Goal: Task Accomplishment & Management: Manage account settings

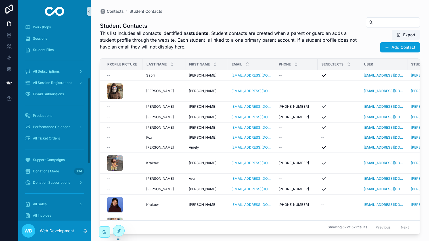
scroll to position [145, 0]
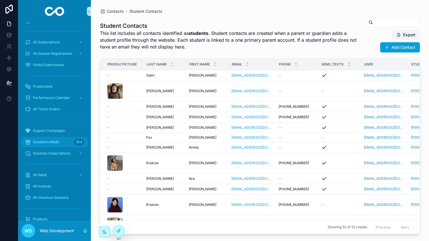
click at [56, 143] on span "Donations Made" at bounding box center [46, 142] width 26 height 5
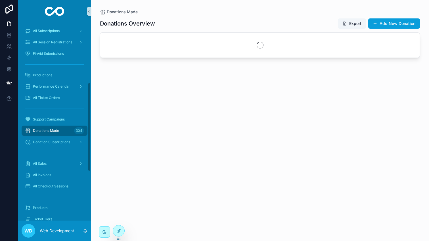
scroll to position [134, 0]
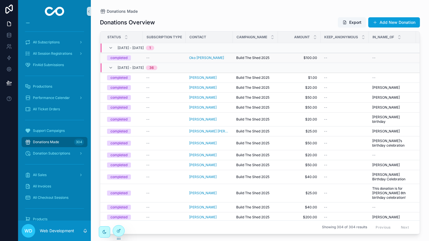
click at [175, 59] on div "--" at bounding box center [164, 58] width 36 height 5
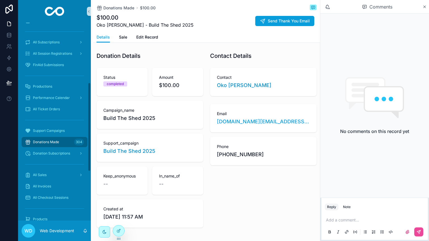
click at [49, 141] on span "Donations Made" at bounding box center [46, 142] width 26 height 5
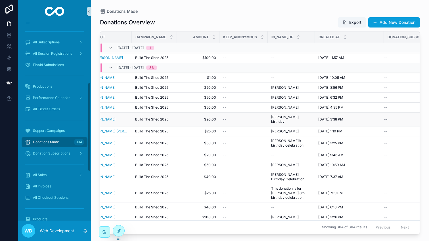
scroll to position [0, 104]
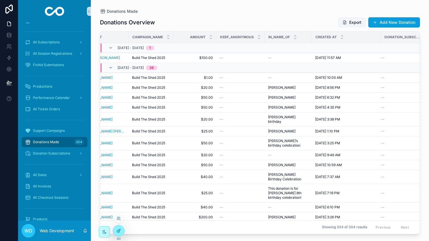
click at [119, 232] on icon at bounding box center [118, 231] width 5 height 5
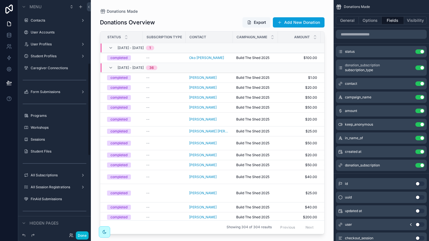
scroll to position [159, 0]
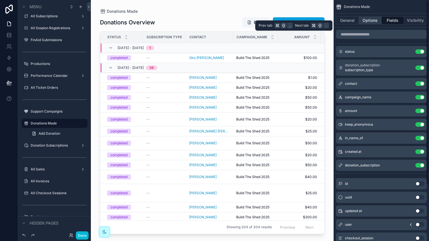
click at [374, 20] on button "Options" at bounding box center [370, 20] width 23 height 8
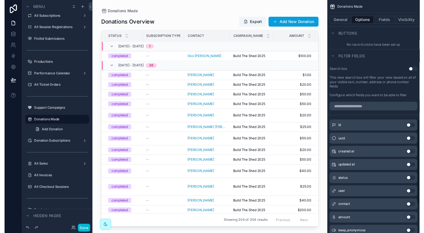
scroll to position [420, 0]
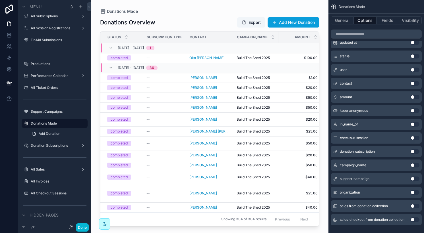
click at [173, 63] on div "scrollable content" at bounding box center [209, 113] width 237 height 226
click at [172, 59] on div "--" at bounding box center [164, 58] width 36 height 5
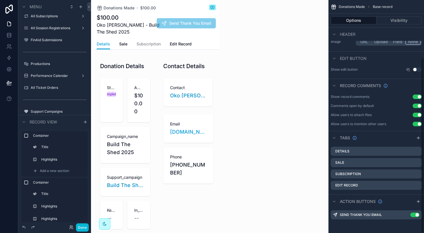
scroll to position [76, 0]
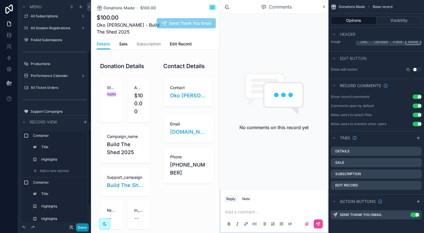
click at [81, 228] on button "Done" at bounding box center [82, 228] width 13 height 8
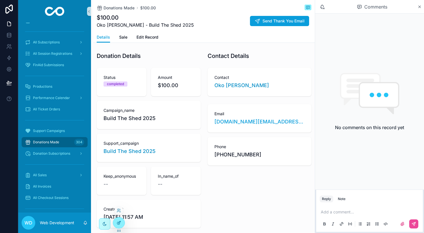
click at [118, 226] on div at bounding box center [118, 223] width 11 height 11
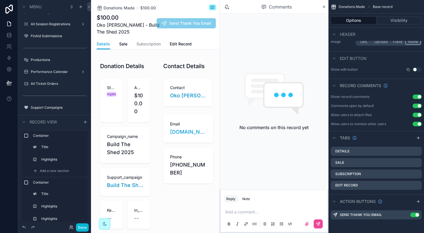
scroll to position [0, 0]
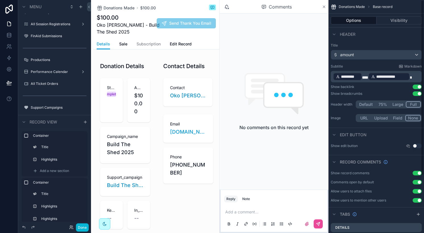
click at [322, 5] on icon "scrollable content" at bounding box center [324, 7] width 4 height 5
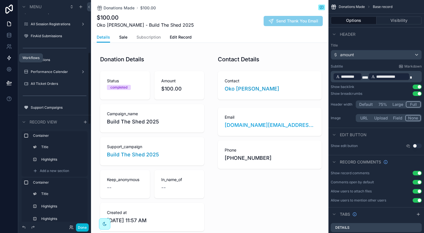
click at [11, 57] on icon at bounding box center [9, 58] width 6 height 6
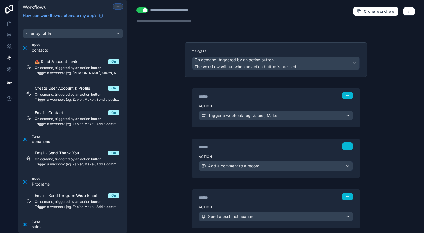
click at [119, 6] on icon at bounding box center [118, 6] width 5 height 5
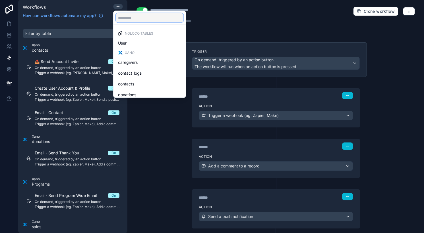
click at [137, 17] on input "text" at bounding box center [150, 17] width 68 height 9
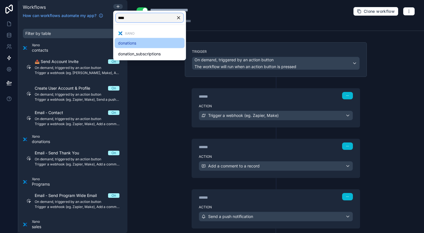
type input "****"
click at [138, 42] on div "donations" at bounding box center [149, 43] width 63 height 7
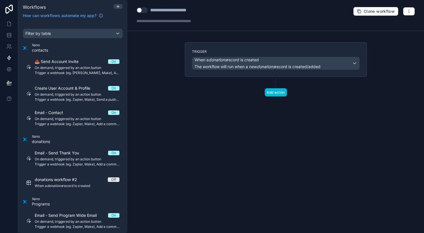
click at [163, 10] on div "**********" at bounding box center [177, 10] width 54 height 7
click at [162, 10] on div "**********" at bounding box center [177, 10] width 54 height 7
type div "**********"
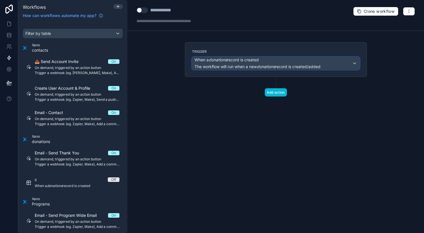
click at [208, 59] on span "When a donations record is created" at bounding box center [226, 60] width 64 height 6
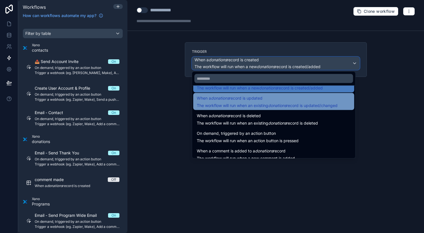
scroll to position [20, 0]
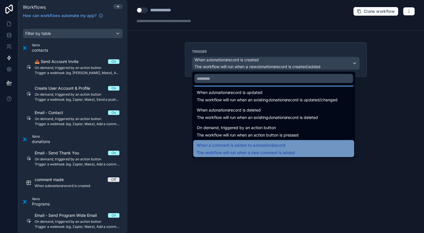
click at [222, 149] on div "When a comment is added to a donations record The workflow will run when a new …" at bounding box center [246, 149] width 98 height 14
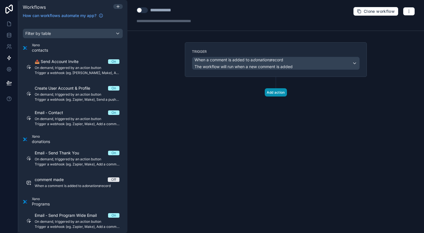
click at [275, 92] on button "Add action" at bounding box center [276, 92] width 22 height 8
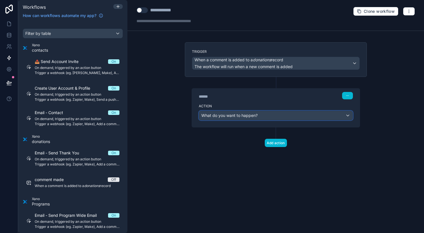
click at [257, 118] on span "What do you want to happen?" at bounding box center [229, 116] width 56 height 6
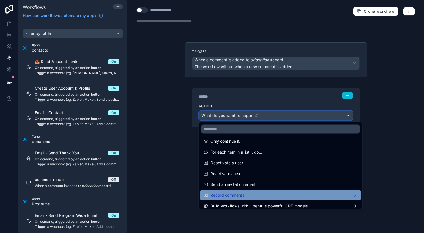
scroll to position [105, 0]
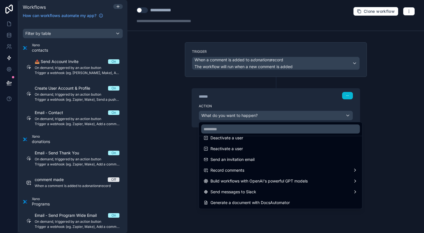
click at [193, 101] on div at bounding box center [212, 116] width 424 height 233
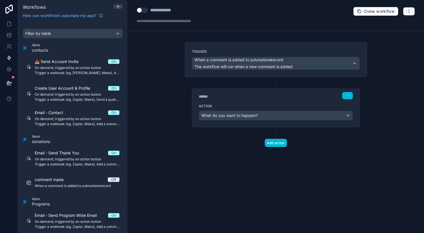
click at [411, 10] on icon "button" at bounding box center [408, 11] width 5 height 5
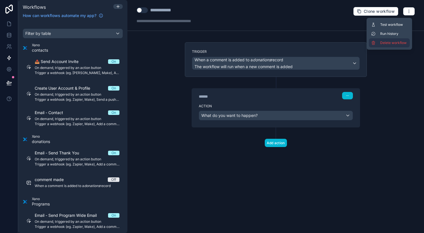
click at [390, 42] on span "Delete workflow" at bounding box center [393, 43] width 27 height 5
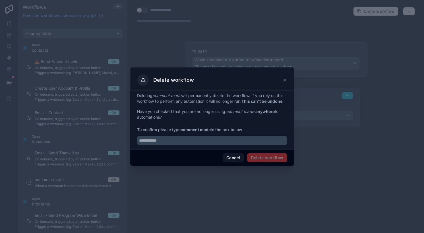
drag, startPoint x: 183, startPoint y: 132, endPoint x: 213, endPoint y: 132, distance: 30.7
click at [213, 132] on span "To confirm please type comment made in the box below" at bounding box center [212, 130] width 150 height 6
drag, startPoint x: 211, startPoint y: 133, endPoint x: 183, endPoint y: 134, distance: 28.4
click at [183, 132] on strong "comment made" at bounding box center [195, 129] width 30 height 5
copy strong "comment made"
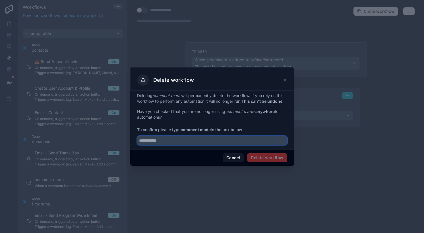
click at [234, 145] on input "text" at bounding box center [212, 140] width 150 height 9
paste input "**********"
type input "**********"
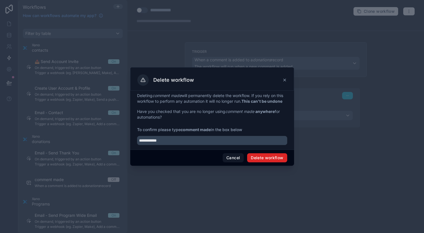
click at [272, 160] on button "Delete workflow" at bounding box center [267, 157] width 40 height 9
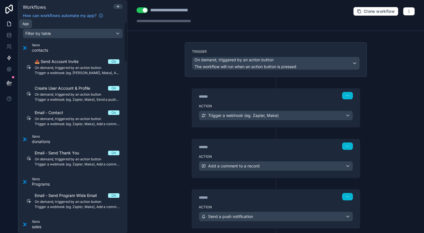
click at [10, 21] on icon at bounding box center [9, 24] width 6 height 6
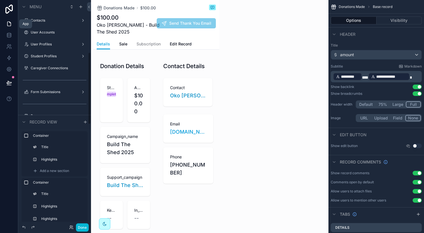
scroll to position [163, 0]
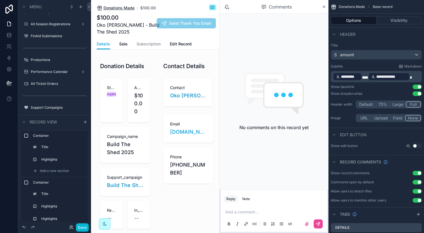
click at [118, 6] on span "Donations Made" at bounding box center [118, 8] width 31 height 6
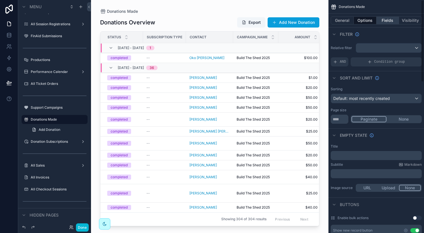
click at [386, 20] on button "Fields" at bounding box center [387, 20] width 23 height 8
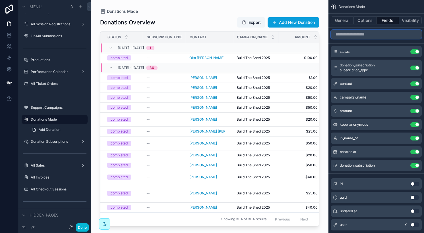
click at [373, 32] on input "scrollable content" at bounding box center [375, 34] width 91 height 9
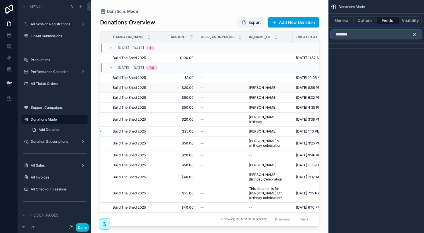
scroll to position [0, 205]
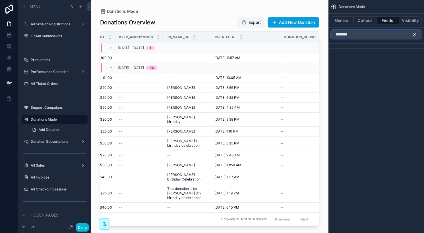
type input "********"
click at [413, 33] on icon "scrollable content" at bounding box center [414, 34] width 5 height 5
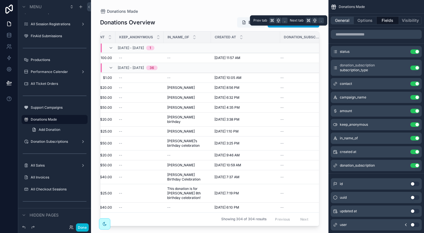
click at [346, 19] on button "General" at bounding box center [341, 20] width 23 height 8
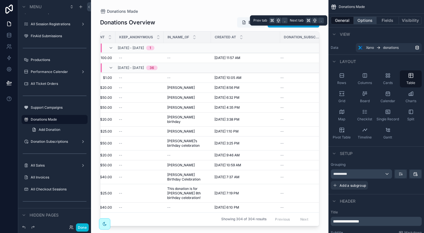
click at [361, 18] on button "Options" at bounding box center [364, 20] width 23 height 8
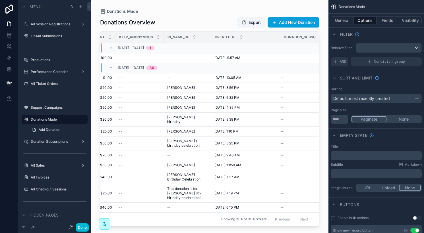
click at [150, 15] on div "Donations Overview Export Add New Donation Status Subscription Type Contact Cam…" at bounding box center [209, 120] width 219 height 213
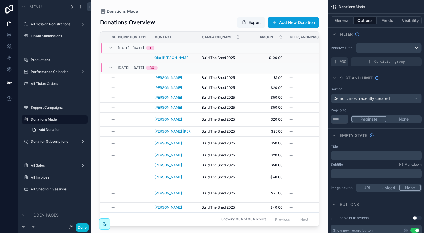
scroll to position [0, 0]
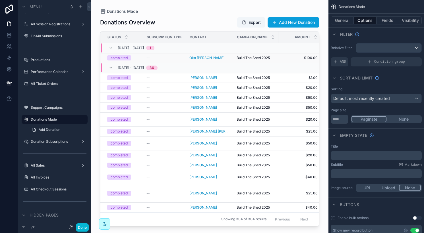
click at [175, 59] on div "--" at bounding box center [164, 58] width 36 height 5
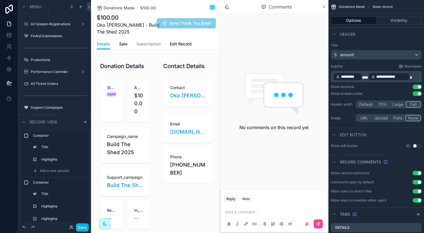
click at [324, 5] on icon "scrollable content" at bounding box center [324, 7] width 4 height 5
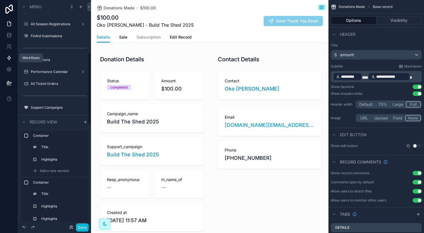
click at [11, 60] on icon at bounding box center [9, 58] width 6 height 6
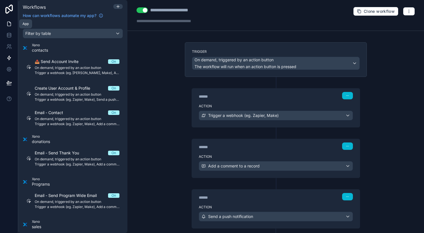
click at [11, 26] on icon at bounding box center [8, 24] width 3 height 4
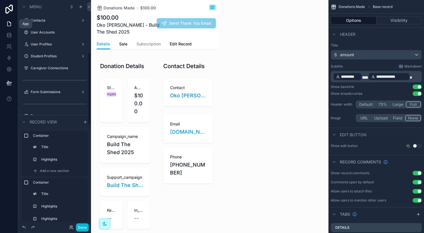
scroll to position [163, 0]
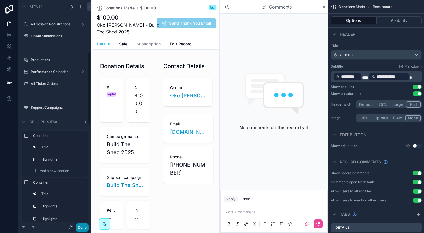
click at [82, 230] on button "Done" at bounding box center [82, 228] width 13 height 8
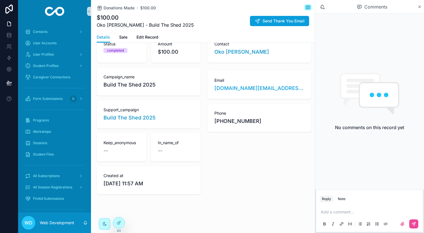
scroll to position [0, 0]
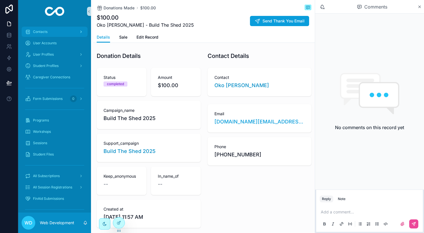
click at [46, 34] on div "Contacts" at bounding box center [54, 31] width 59 height 9
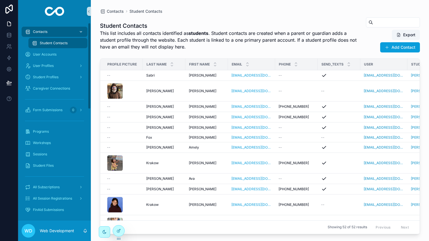
click at [48, 29] on div "Contacts" at bounding box center [54, 31] width 59 height 9
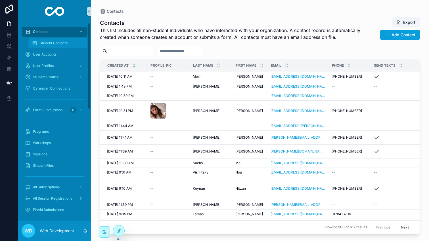
click at [46, 45] on span "Student Contacts" at bounding box center [54, 43] width 28 height 5
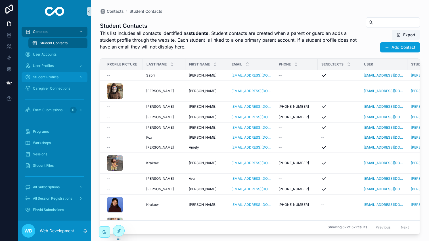
click at [55, 79] on span "Student Profiles" at bounding box center [46, 77] width 26 height 5
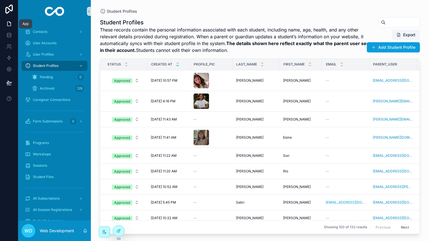
click at [10, 24] on icon at bounding box center [9, 24] width 6 height 6
click at [46, 32] on span "Contacts" at bounding box center [40, 32] width 14 height 5
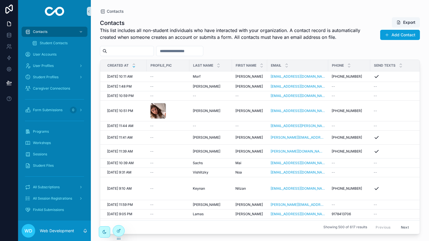
click at [170, 51] on input "scrollable content" at bounding box center [180, 51] width 47 height 8
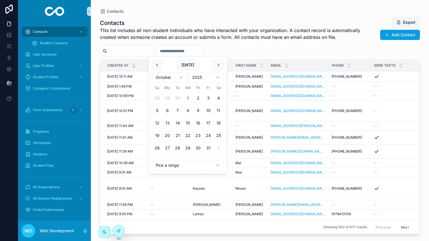
click at [199, 41] on div "Contacts This list includes all non-student individuals who have interacted wit…" at bounding box center [260, 30] width 320 height 26
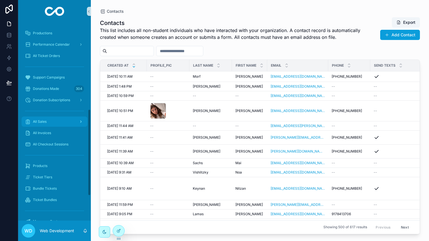
click at [52, 120] on div "All Sales" at bounding box center [54, 121] width 59 height 9
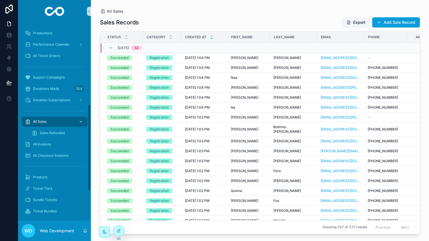
click at [45, 121] on span "All Sales" at bounding box center [40, 122] width 14 height 5
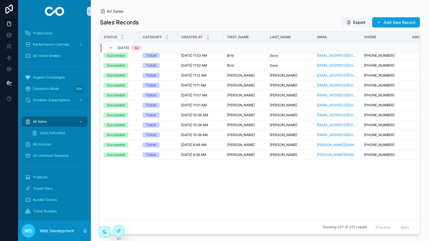
scroll to position [0, 4]
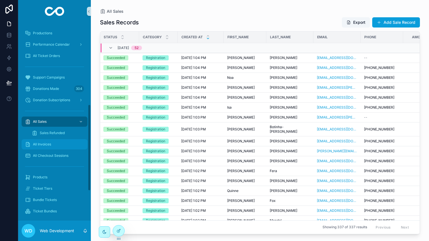
click at [40, 145] on span "All Invoices" at bounding box center [42, 144] width 18 height 5
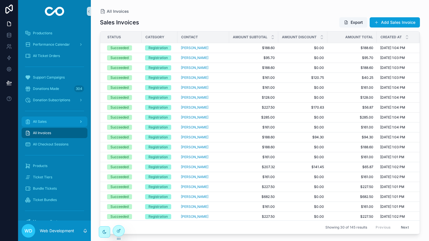
click at [44, 123] on span "All Sales" at bounding box center [40, 122] width 14 height 5
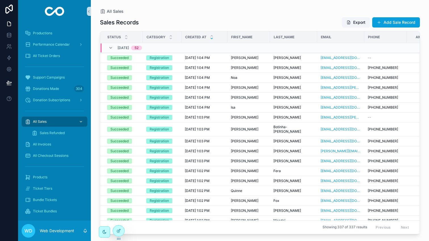
click at [44, 123] on span "All Sales" at bounding box center [40, 122] width 14 height 5
